Goal: Transaction & Acquisition: Obtain resource

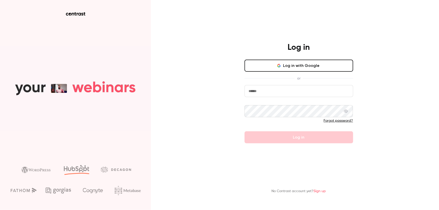
type input "**********"
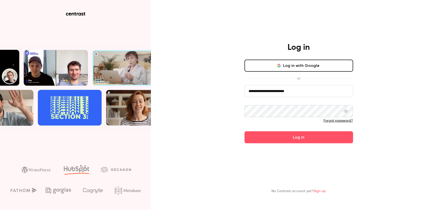
click at [348, 111] on icon at bounding box center [346, 111] width 4 height 4
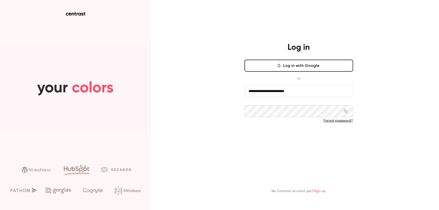
click at [283, 138] on button "Log in" at bounding box center [298, 137] width 109 height 12
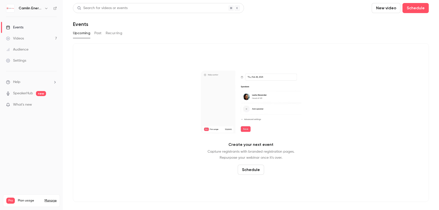
click at [20, 39] on div "Videos" at bounding box center [15, 38] width 18 height 5
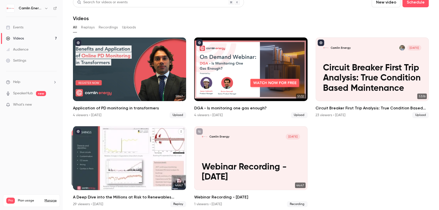
scroll to position [8, 0]
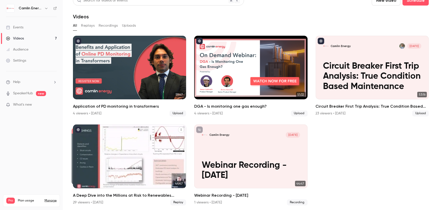
click at [88, 202] on div "29 viewers • [DATE]" at bounding box center [88, 202] width 30 height 5
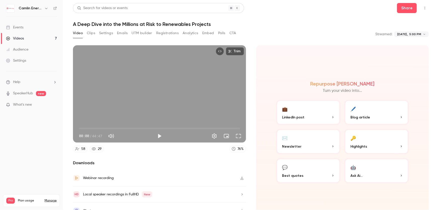
scroll to position [8, 0]
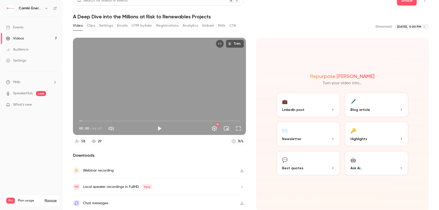
click at [159, 24] on button "Registrations" at bounding box center [167, 26] width 22 height 8
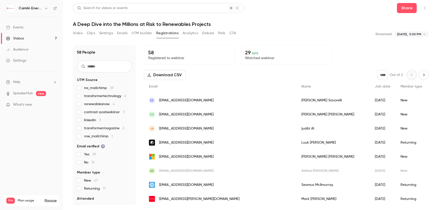
click at [160, 74] on button "Download CSV" at bounding box center [165, 75] width 42 height 10
click at [27, 39] on link "Videos 7" at bounding box center [31, 38] width 63 height 11
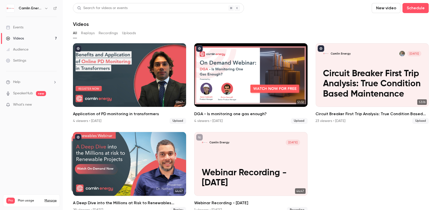
click at [22, 28] on div "Events" at bounding box center [14, 27] width 17 height 5
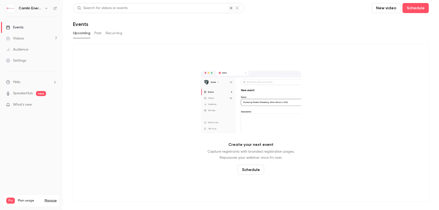
click at [96, 33] on button "Past" at bounding box center [97, 33] width 7 height 8
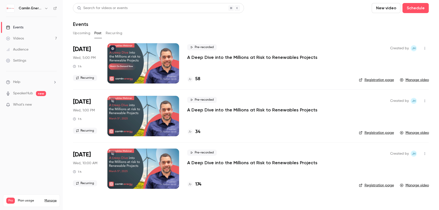
click at [199, 185] on h4 "174" at bounding box center [198, 184] width 6 height 7
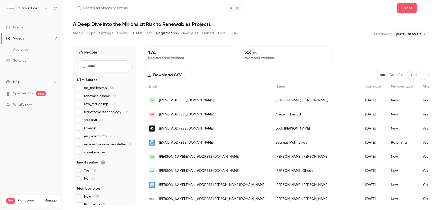
click at [159, 71] on button "Download CSV" at bounding box center [165, 75] width 42 height 10
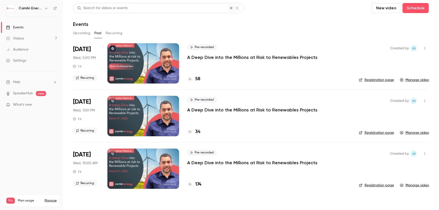
click at [209, 109] on p "A Deep Dive into the Millions at Risk to Renewables Projects" at bounding box center [252, 110] width 130 height 6
click at [199, 130] on h4 "34" at bounding box center [197, 131] width 5 height 7
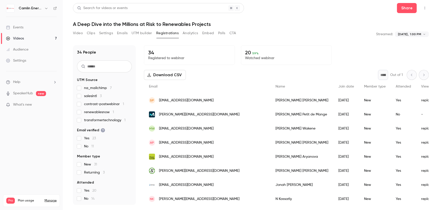
click at [159, 75] on button "Download CSV" at bounding box center [165, 75] width 42 height 10
click at [20, 27] on div "Events" at bounding box center [14, 27] width 17 height 5
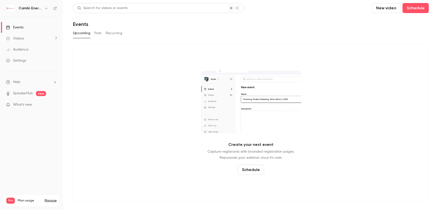
click at [97, 32] on button "Past" at bounding box center [97, 33] width 7 height 8
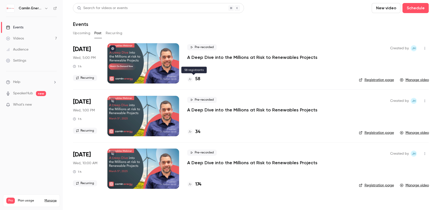
click at [199, 79] on h4 "58" at bounding box center [197, 79] width 5 height 7
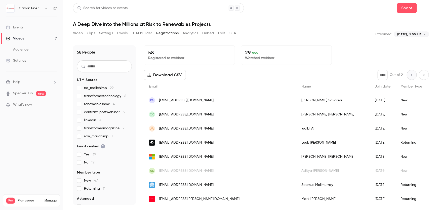
click at [164, 74] on button "Download CSV" at bounding box center [165, 75] width 42 height 10
click at [280, 29] on div "**********" at bounding box center [251, 34] width 356 height 10
